Goal: Transaction & Acquisition: Book appointment/travel/reservation

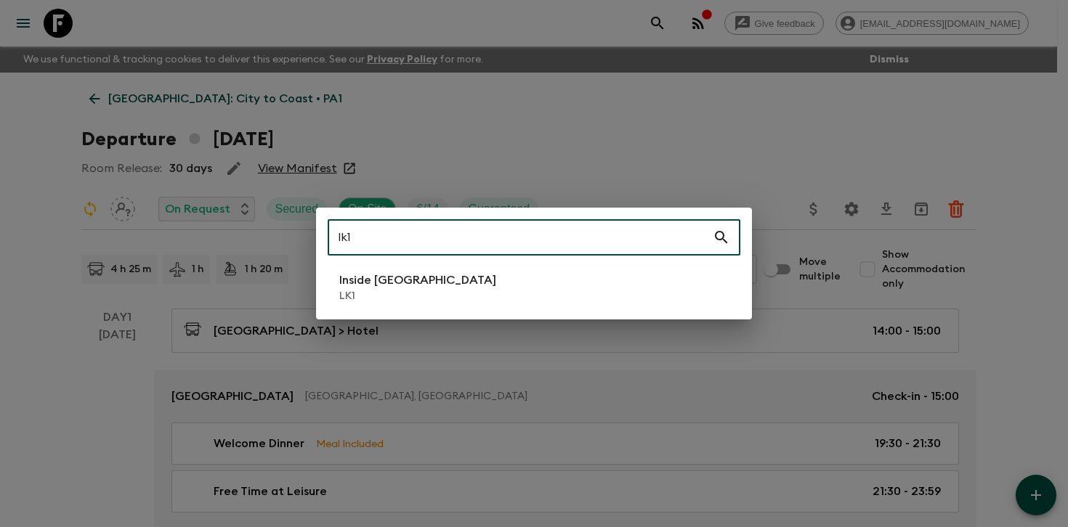
type input "lk1"
click at [493, 280] on li "Inside [GEOGRAPHIC_DATA] LK1" at bounding box center [534, 287] width 413 height 41
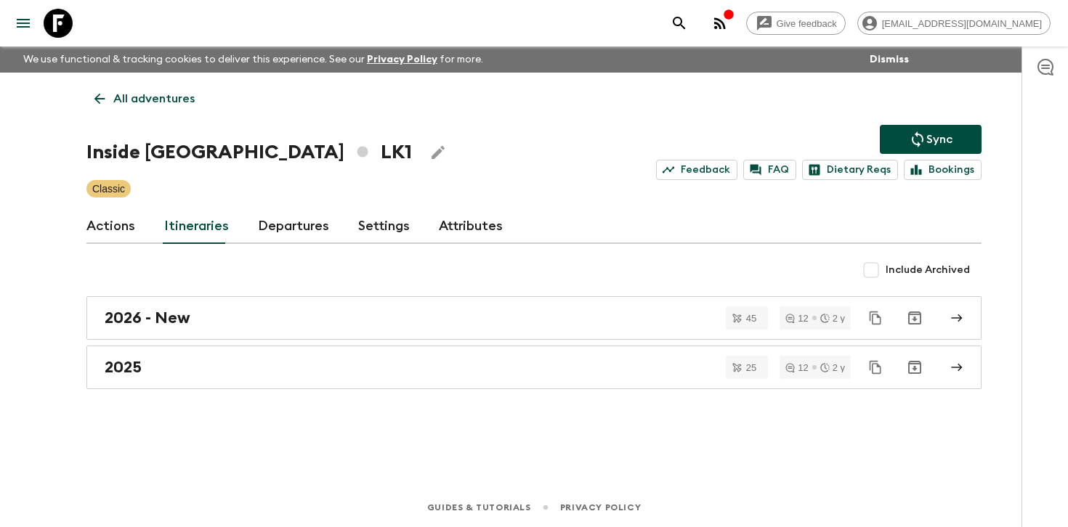
click at [285, 223] on link "Departures" at bounding box center [293, 226] width 71 height 35
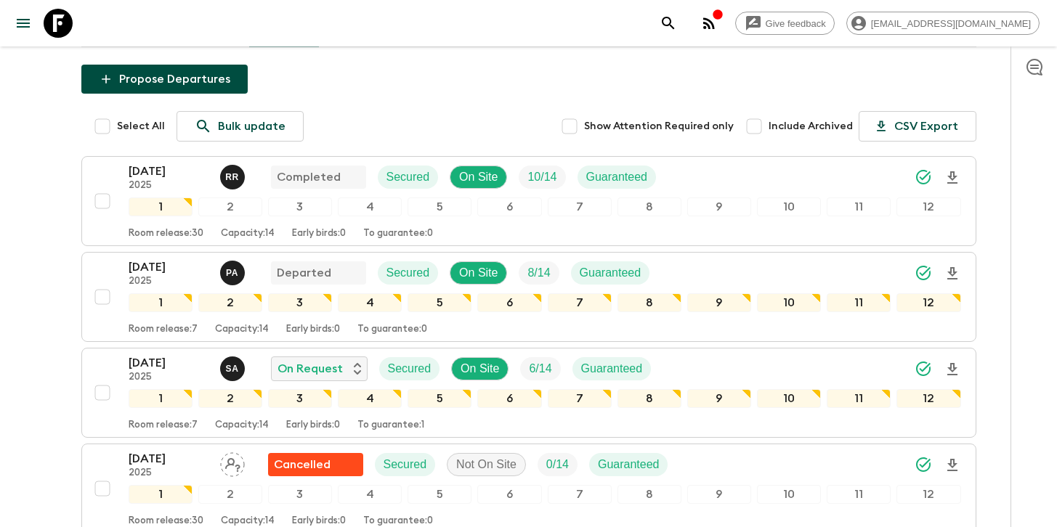
scroll to position [219, 0]
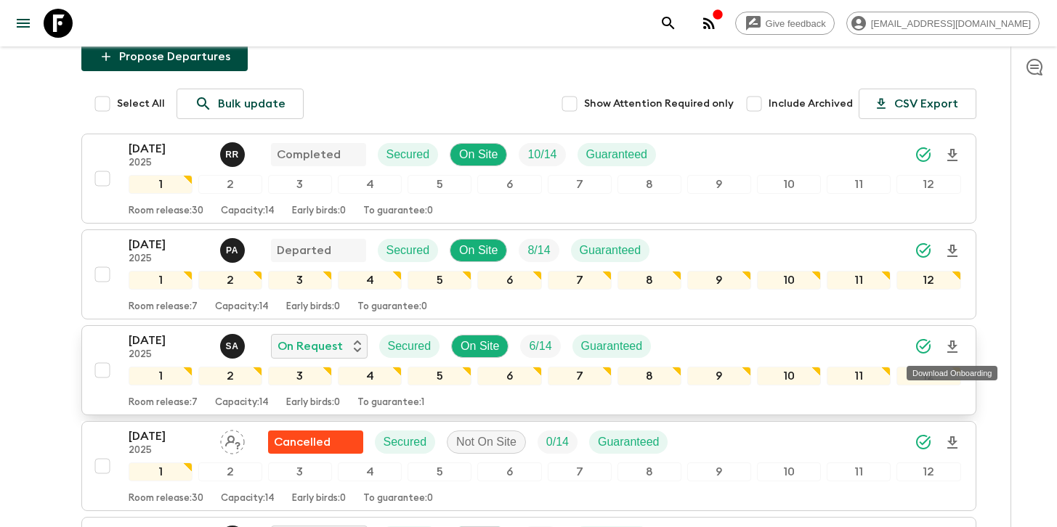
click at [951, 342] on icon "Download Onboarding" at bounding box center [952, 347] width 10 height 12
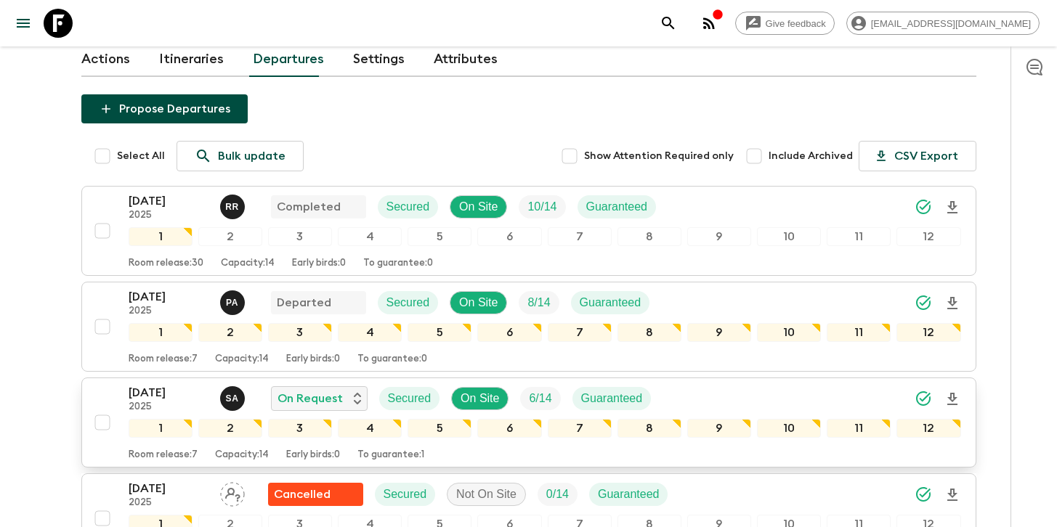
scroll to position [210, 0]
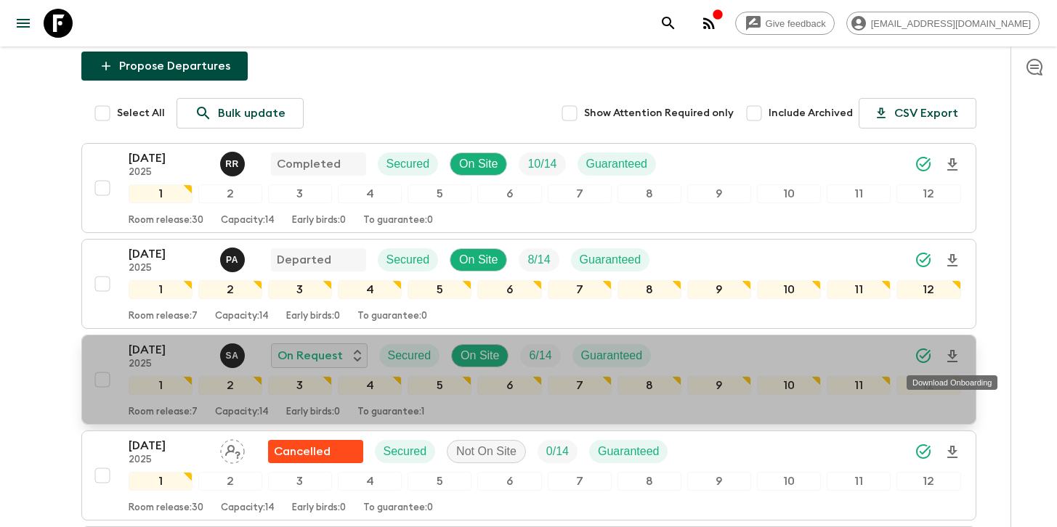
click at [952, 352] on icon "Download Onboarding" at bounding box center [952, 356] width 10 height 12
